Goal: Check status: Check status

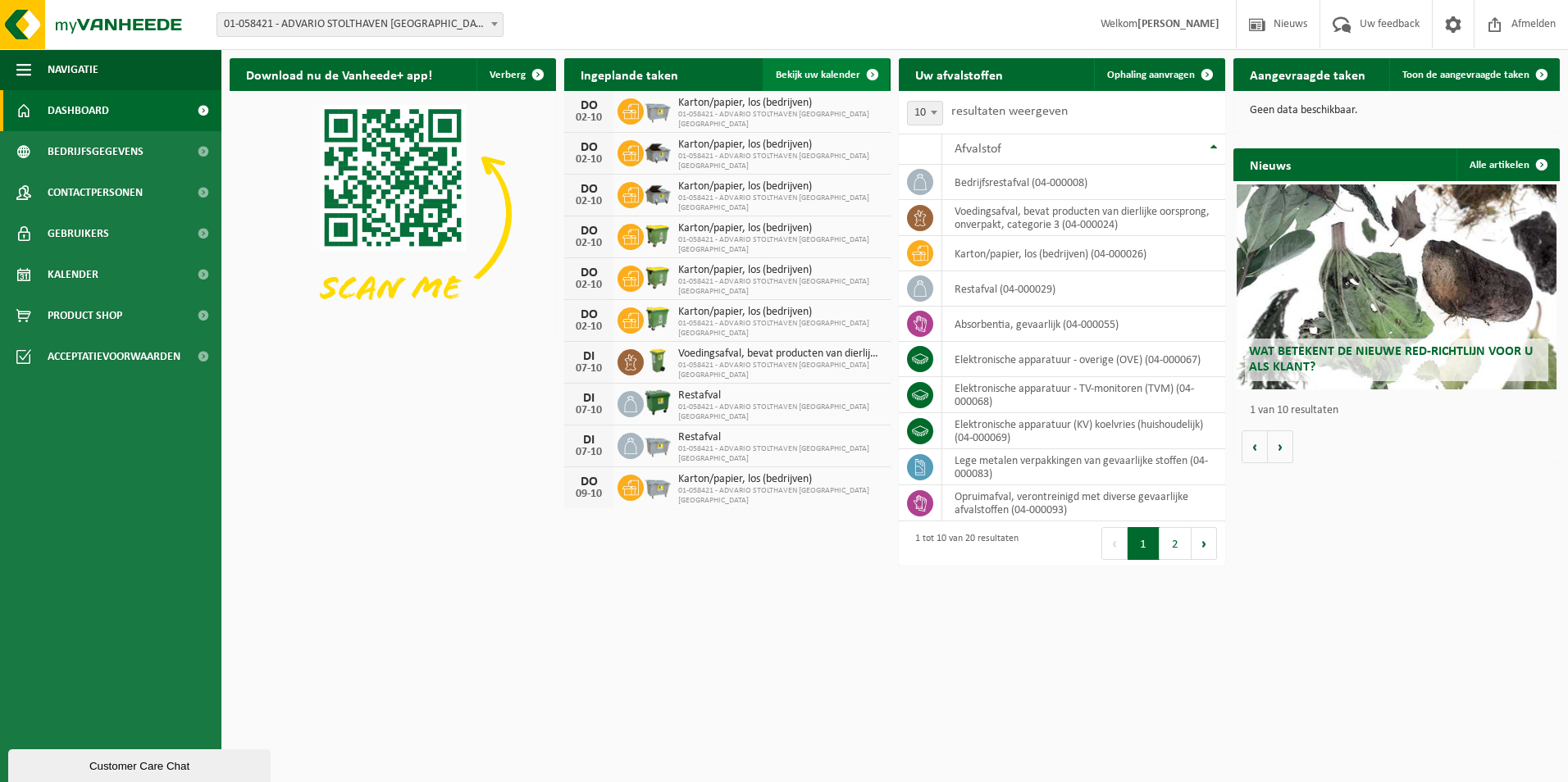
click at [828, 78] on span "Bekijk uw kalender" at bounding box center [818, 75] width 84 height 10
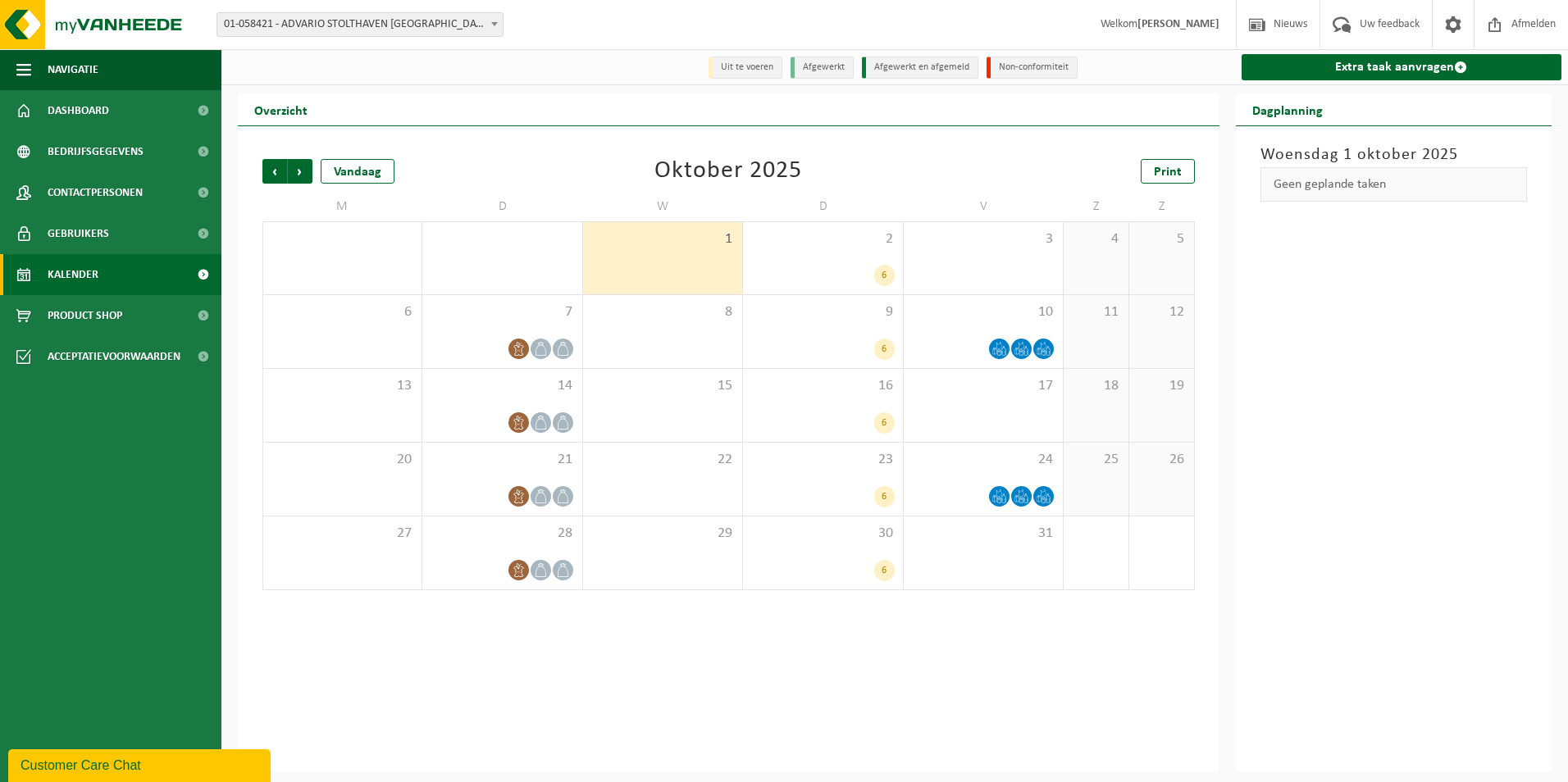
click at [660, 275] on div "1" at bounding box center [663, 258] width 159 height 72
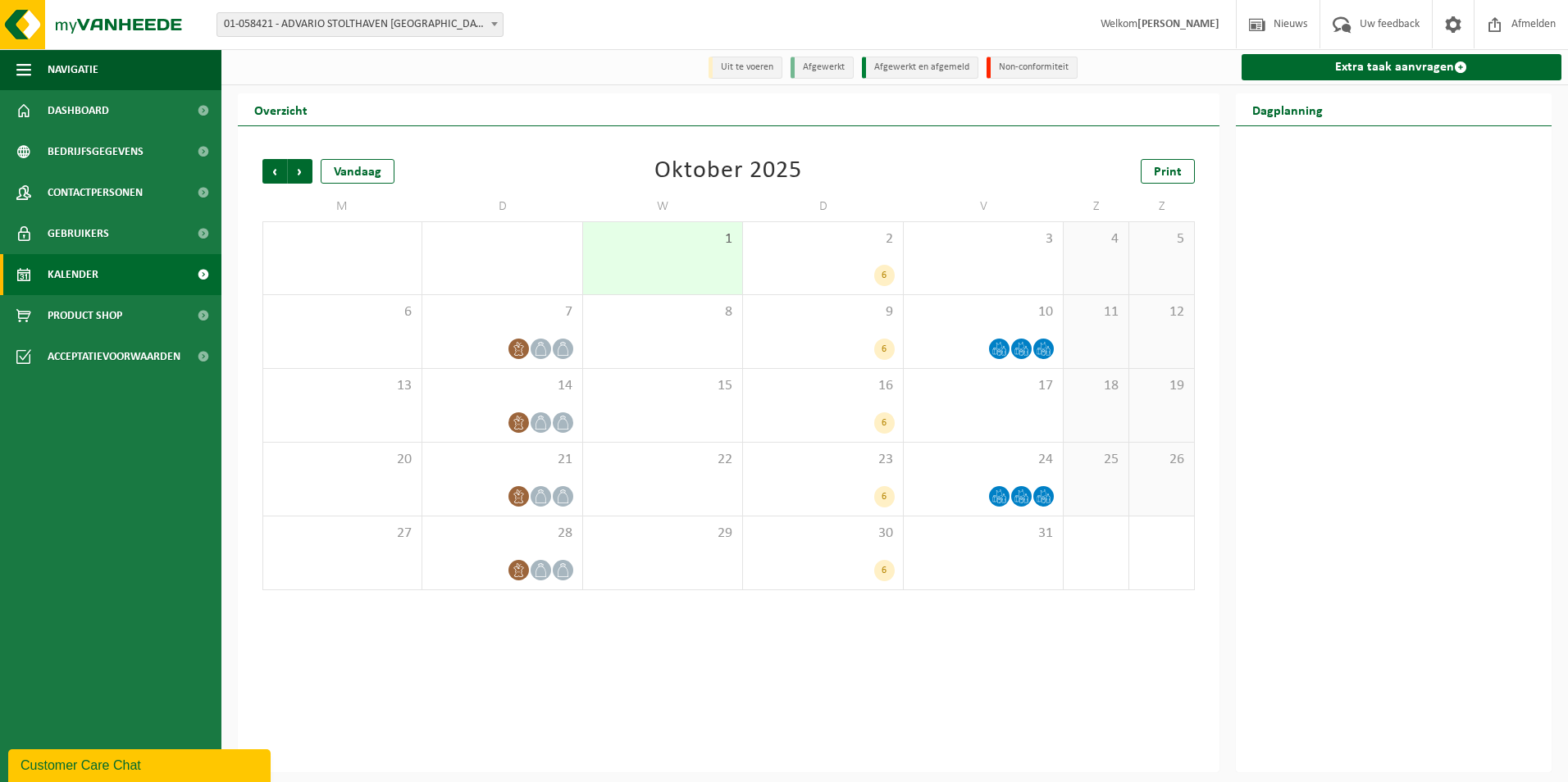
click at [506, 273] on div "30 1 2" at bounding box center [502, 258] width 159 height 72
click at [279, 170] on span "Vorige" at bounding box center [275, 171] width 24 height 24
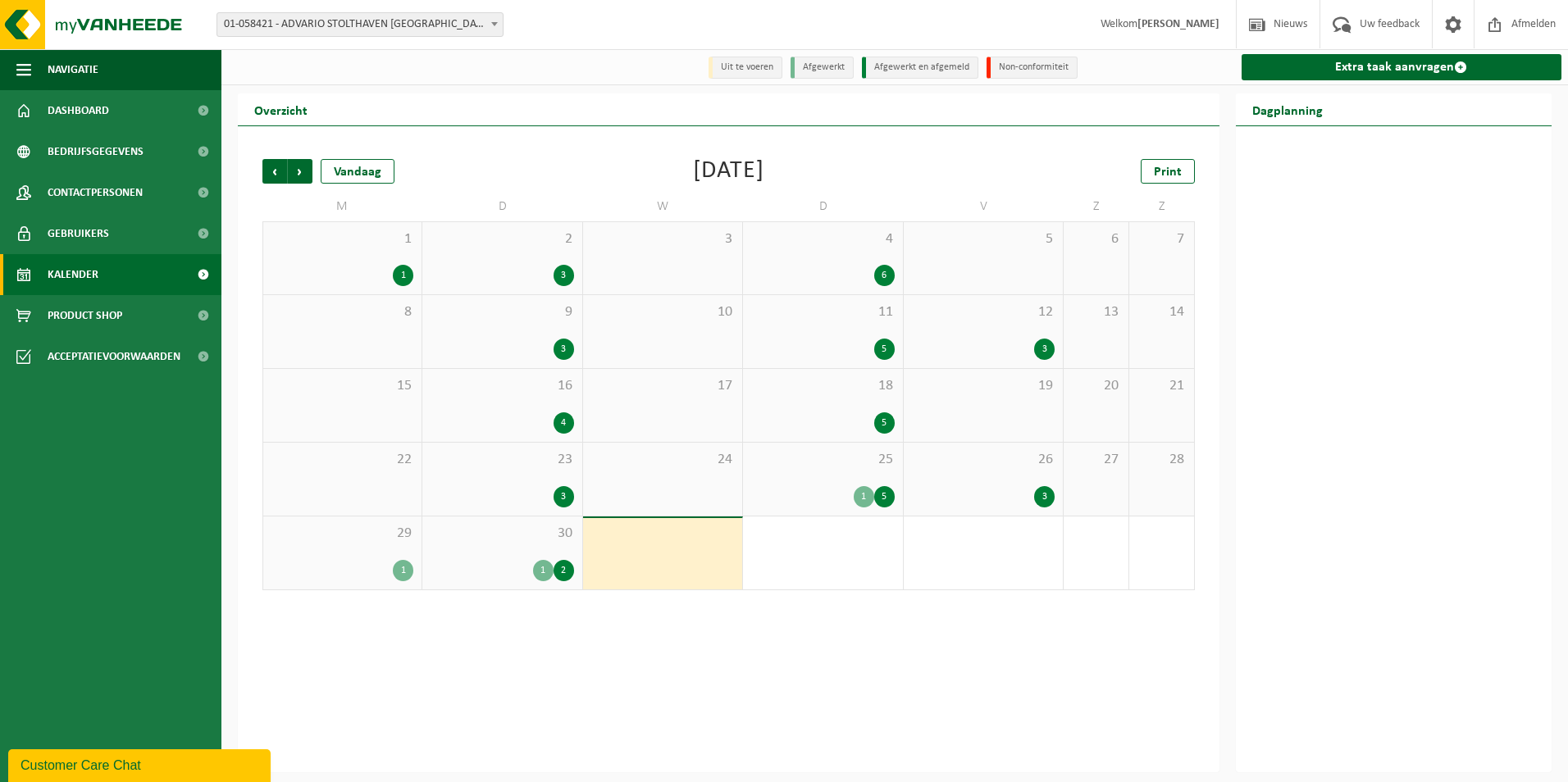
click at [492, 560] on div "30 1 2" at bounding box center [502, 553] width 159 height 73
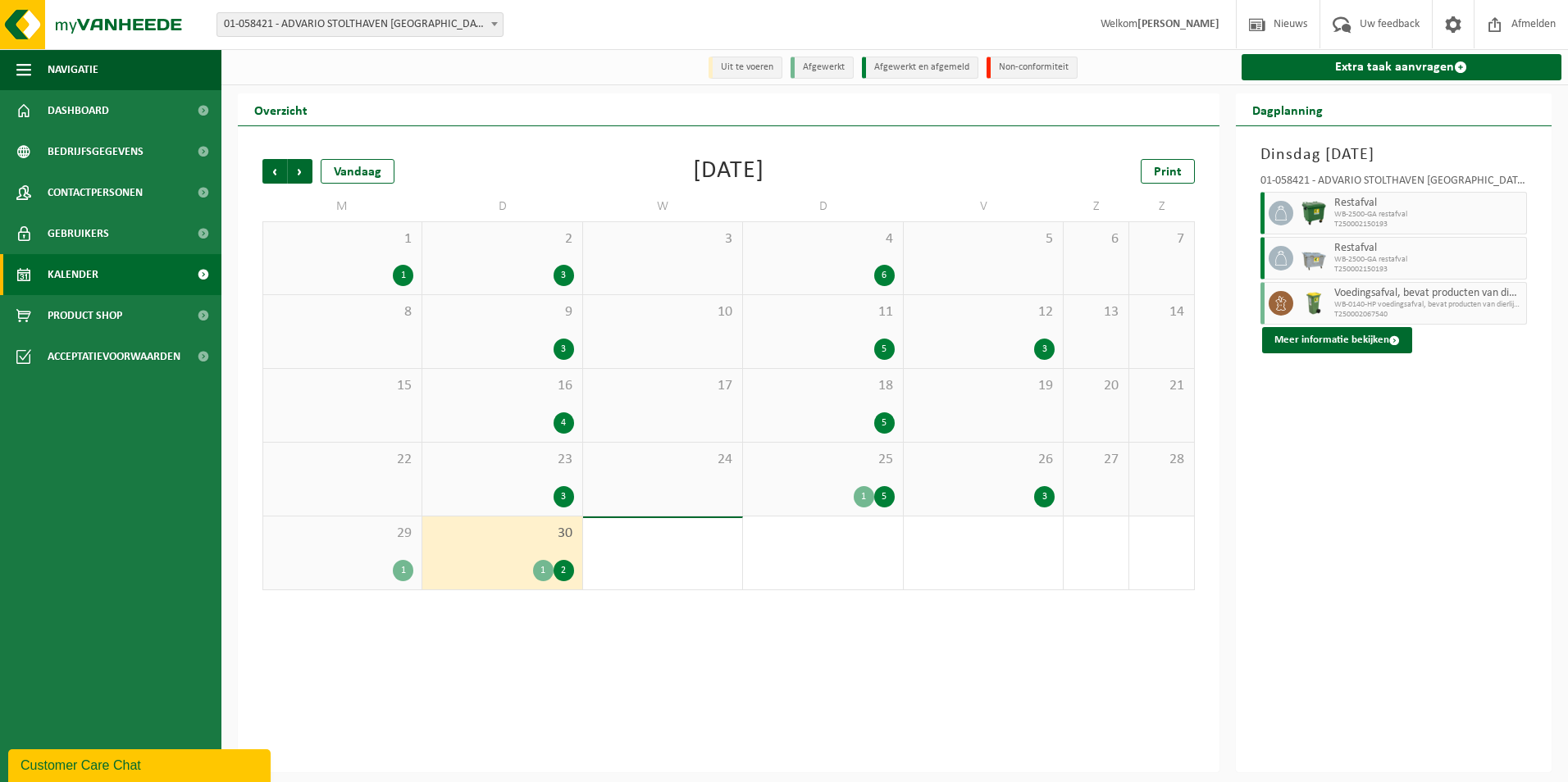
click at [492, 560] on div "30 1 2" at bounding box center [502, 553] width 159 height 73
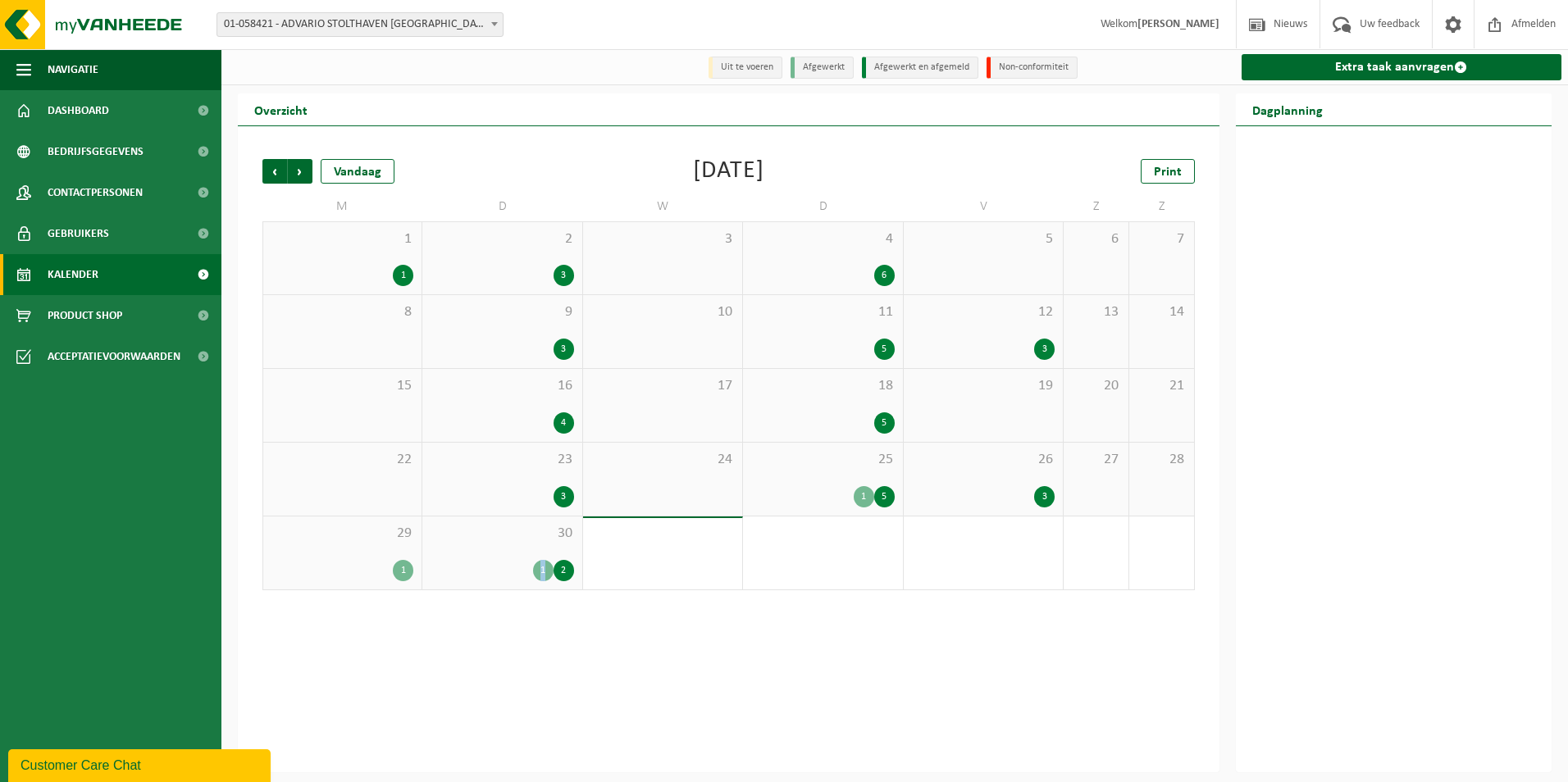
click at [492, 560] on div "30 1 2" at bounding box center [502, 553] width 159 height 73
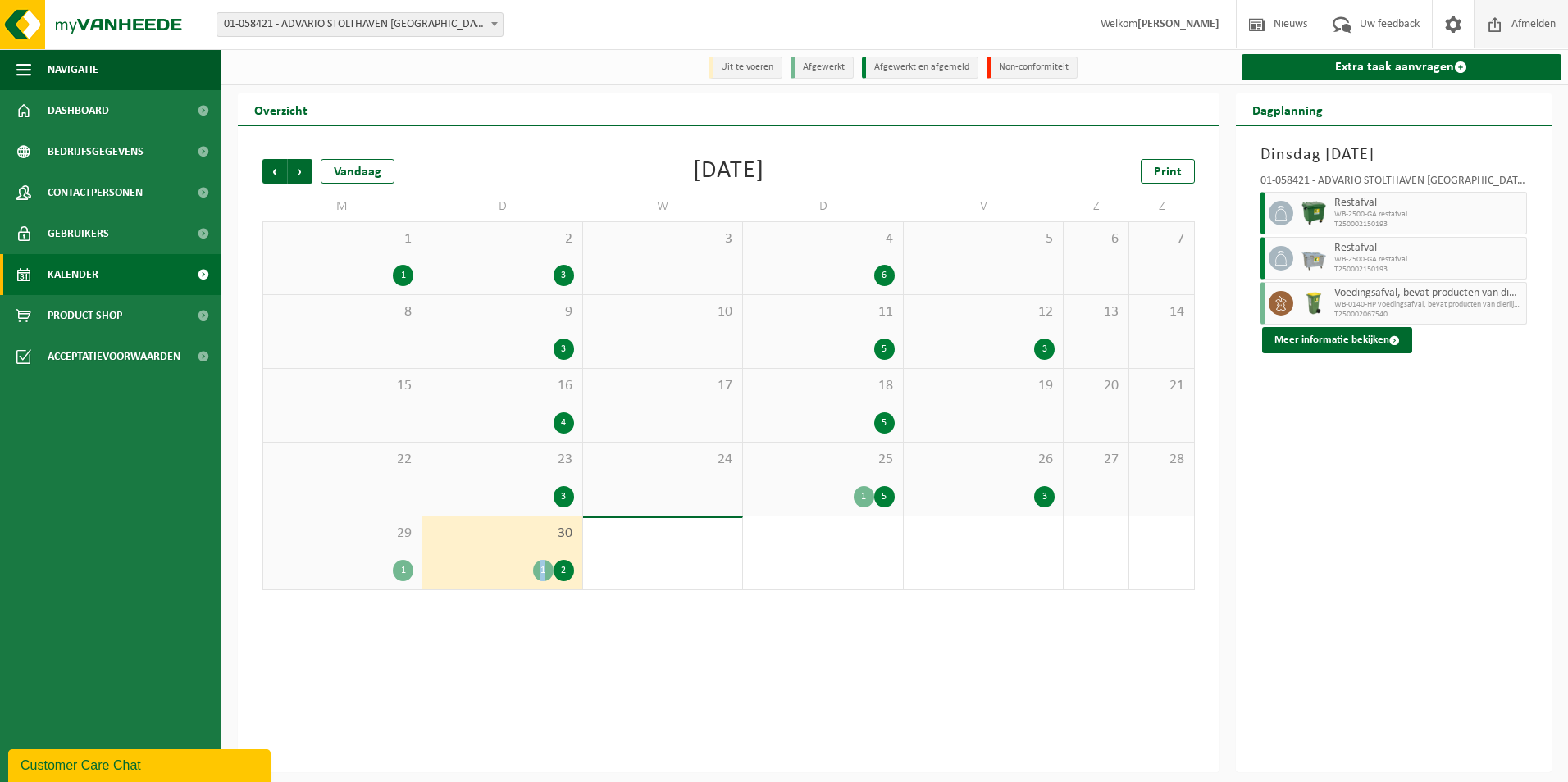
click at [1518, 23] on span "Afmelden" at bounding box center [1533, 24] width 52 height 49
